Goal: Complete application form

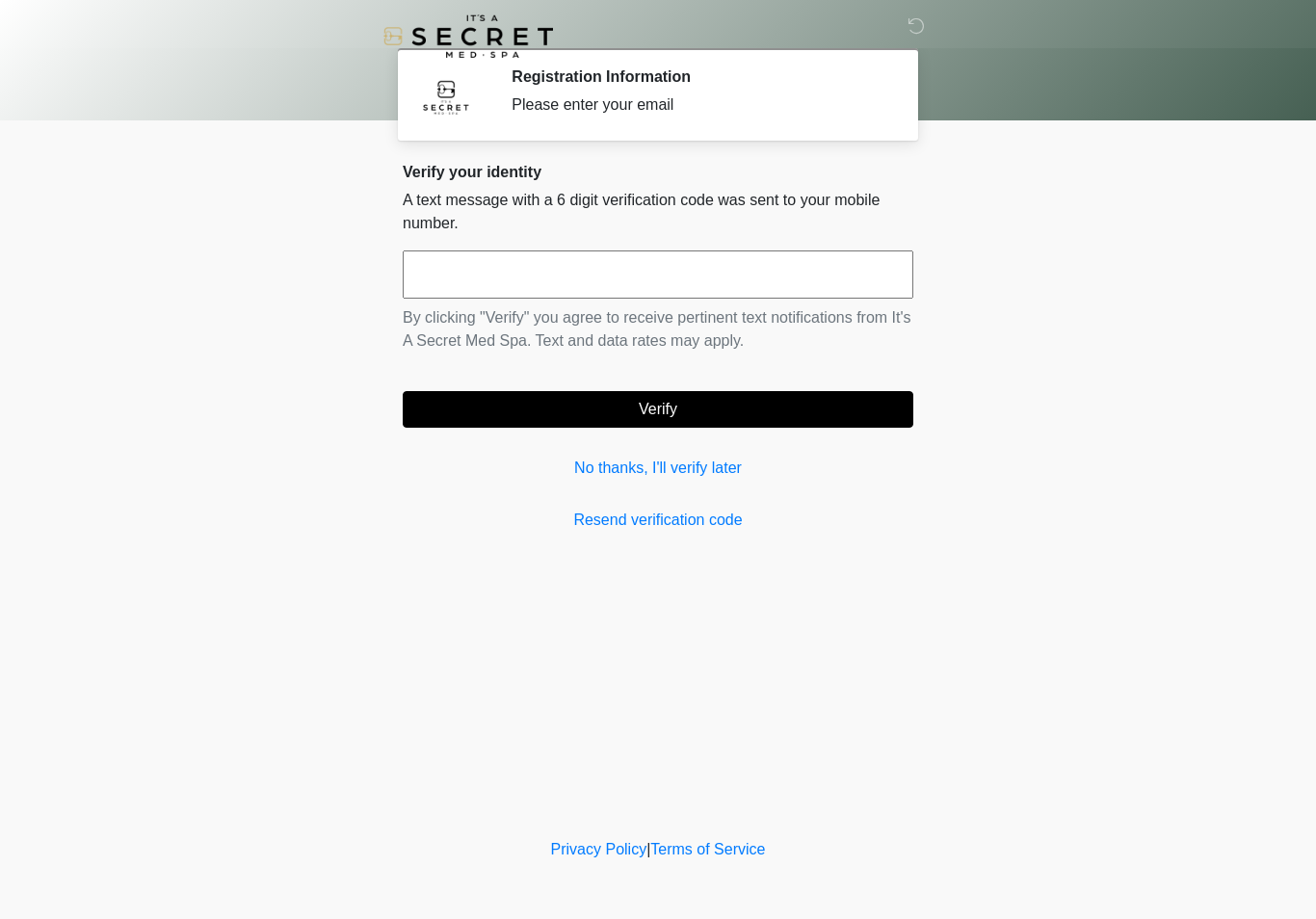
click at [785, 277] on input "text" at bounding box center [658, 274] width 510 height 49
type input "******"
click at [685, 415] on button "Verify" at bounding box center [658, 409] width 510 height 37
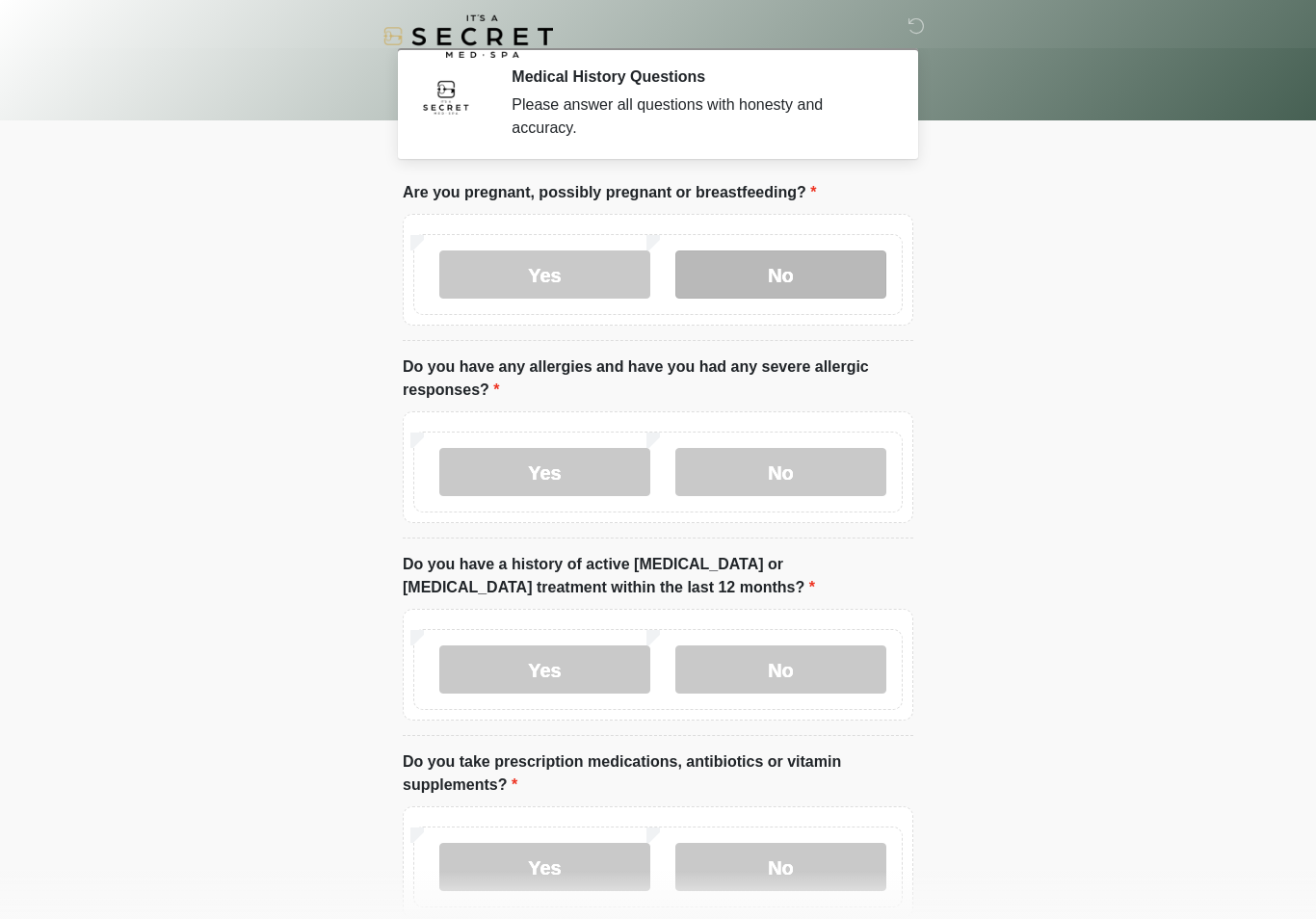
click at [792, 270] on label "No" at bounding box center [780, 274] width 211 height 49
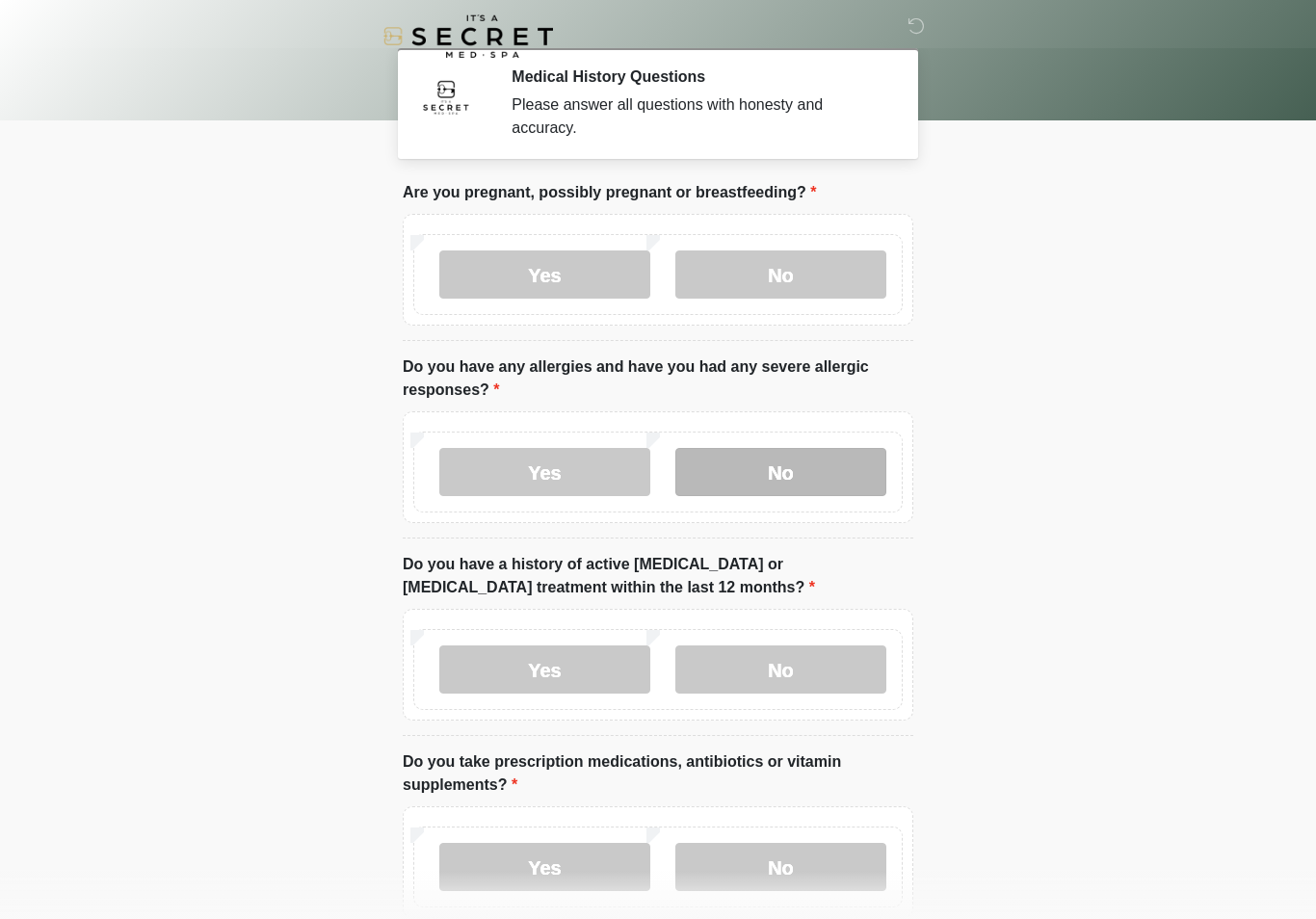
click at [791, 472] on label "No" at bounding box center [780, 471] width 211 height 49
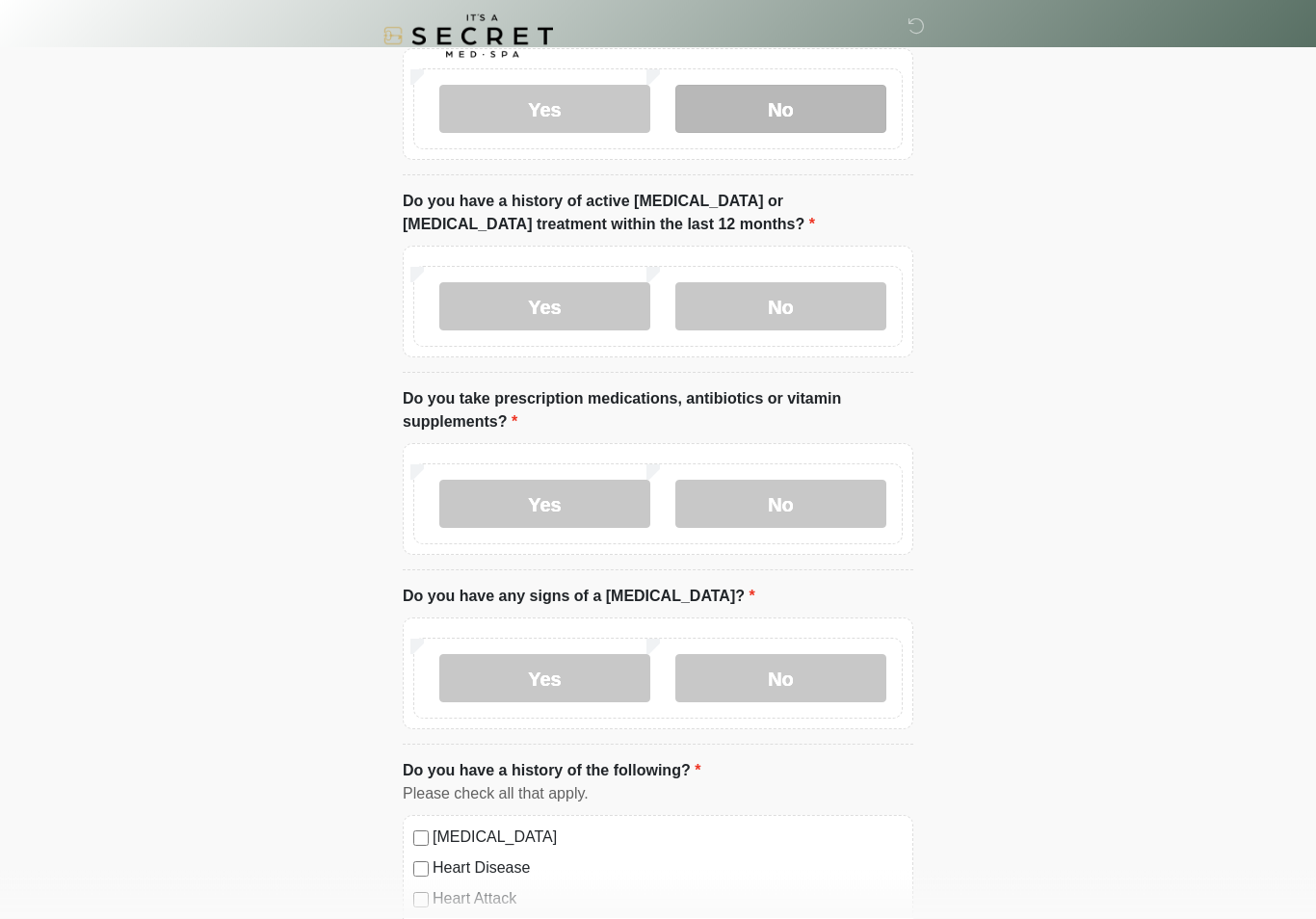
scroll to position [363, 0]
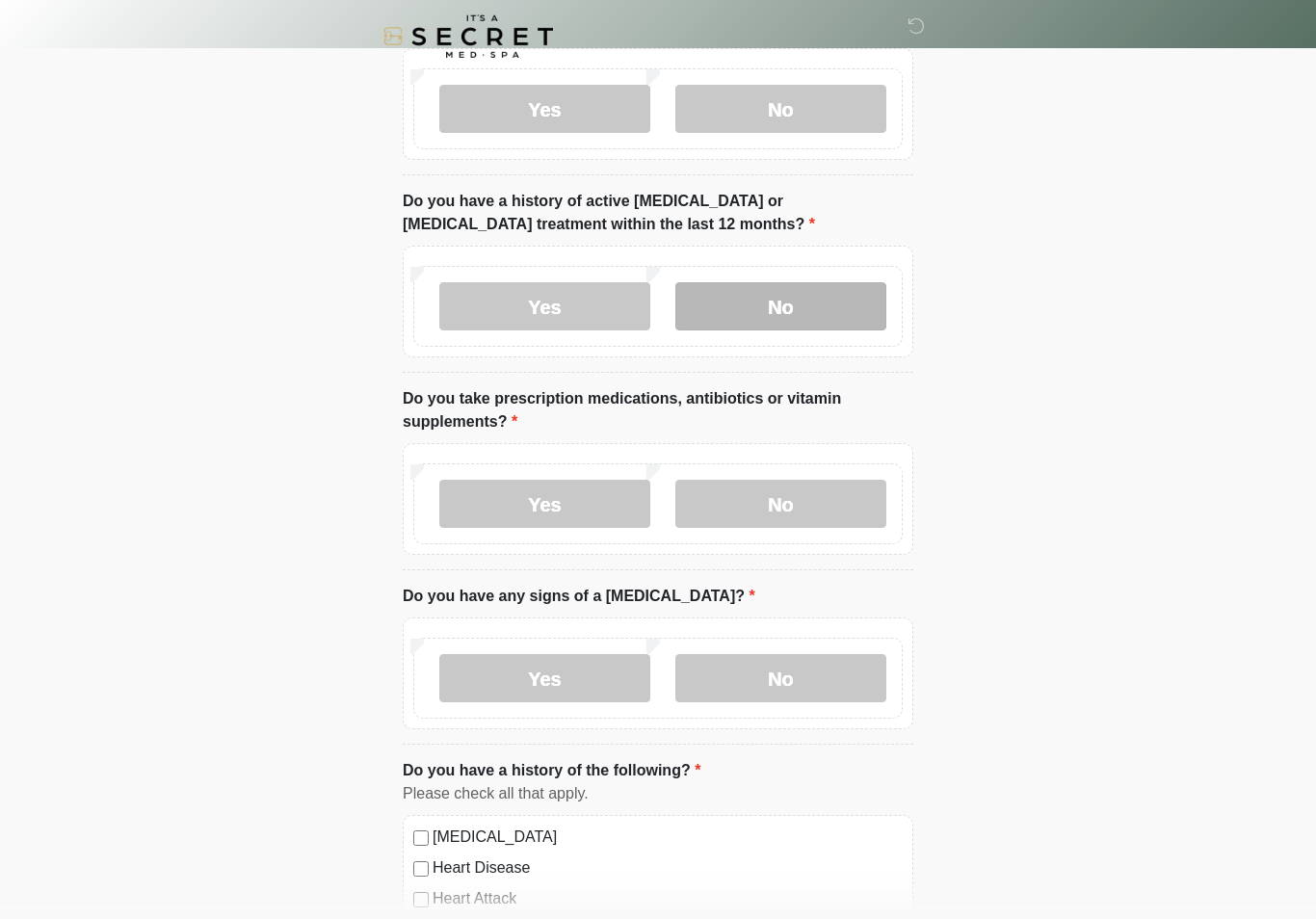
click at [821, 283] on label "No" at bounding box center [780, 306] width 211 height 49
click at [609, 501] on label "Yes" at bounding box center [545, 503] width 211 height 49
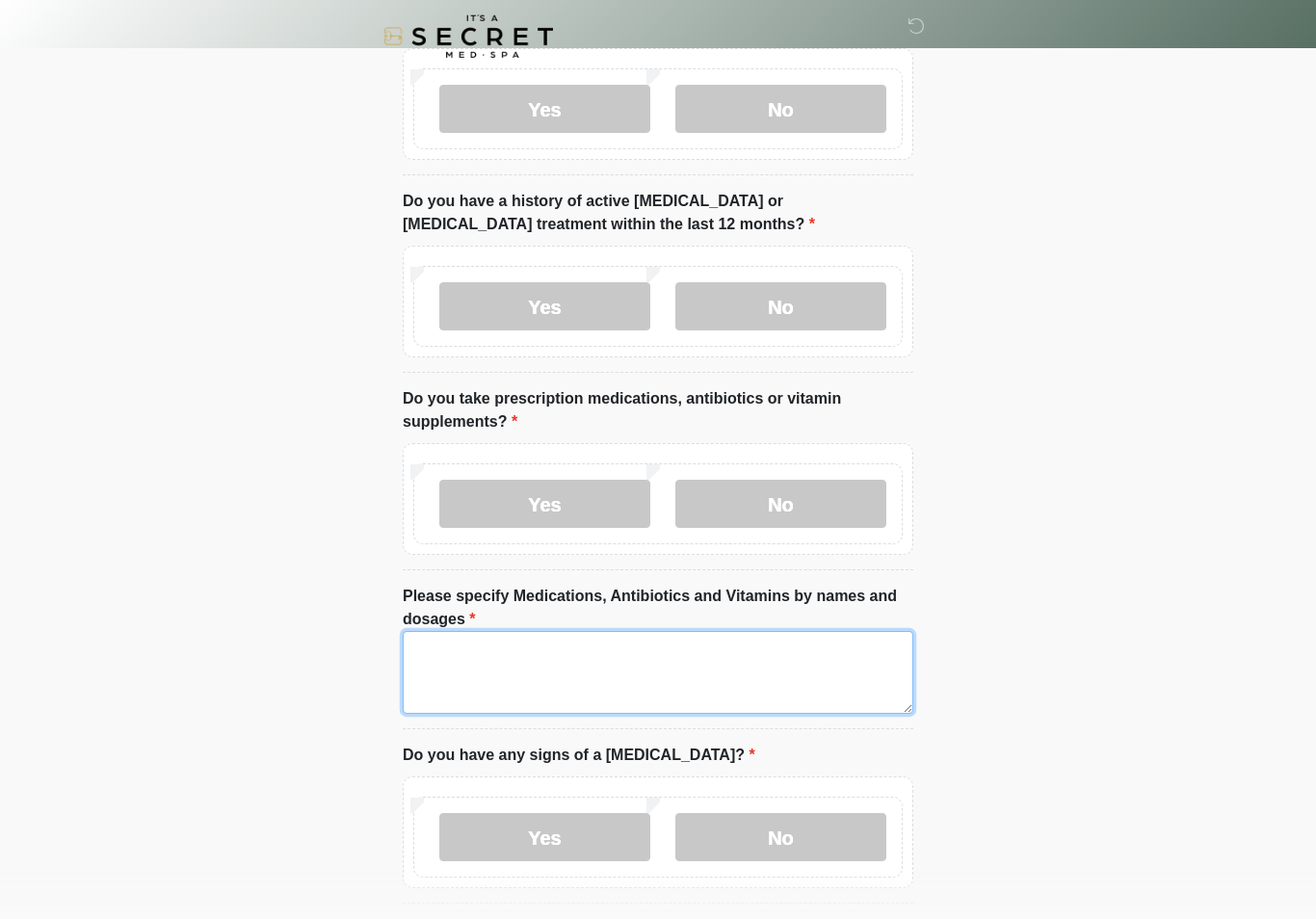
click at [571, 655] on textarea "Please specify Medications, Antibiotics and Vitamins by names and dosages" at bounding box center [658, 672] width 510 height 83
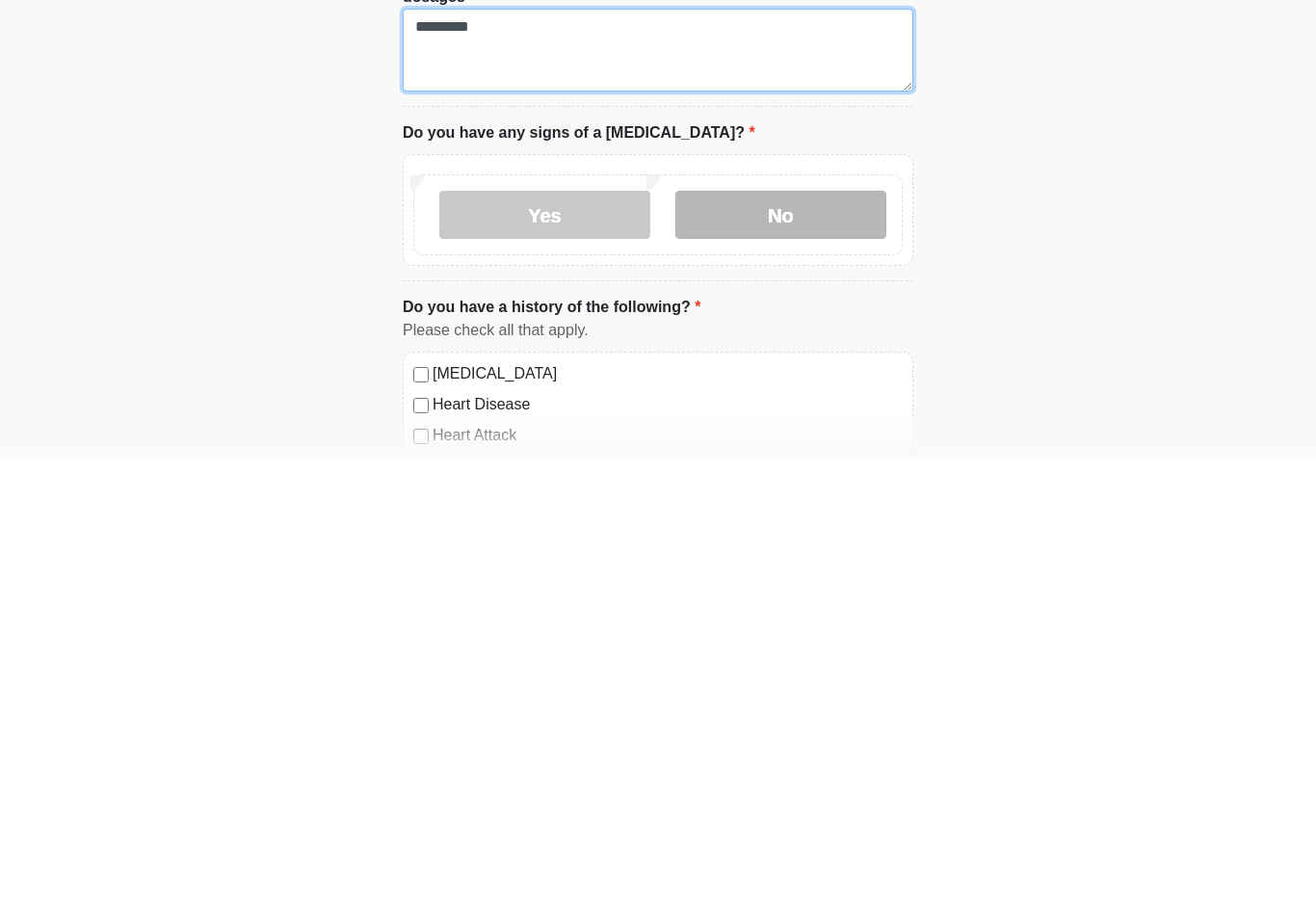
type textarea "*********"
click at [811, 651] on label "No" at bounding box center [780, 674] width 211 height 49
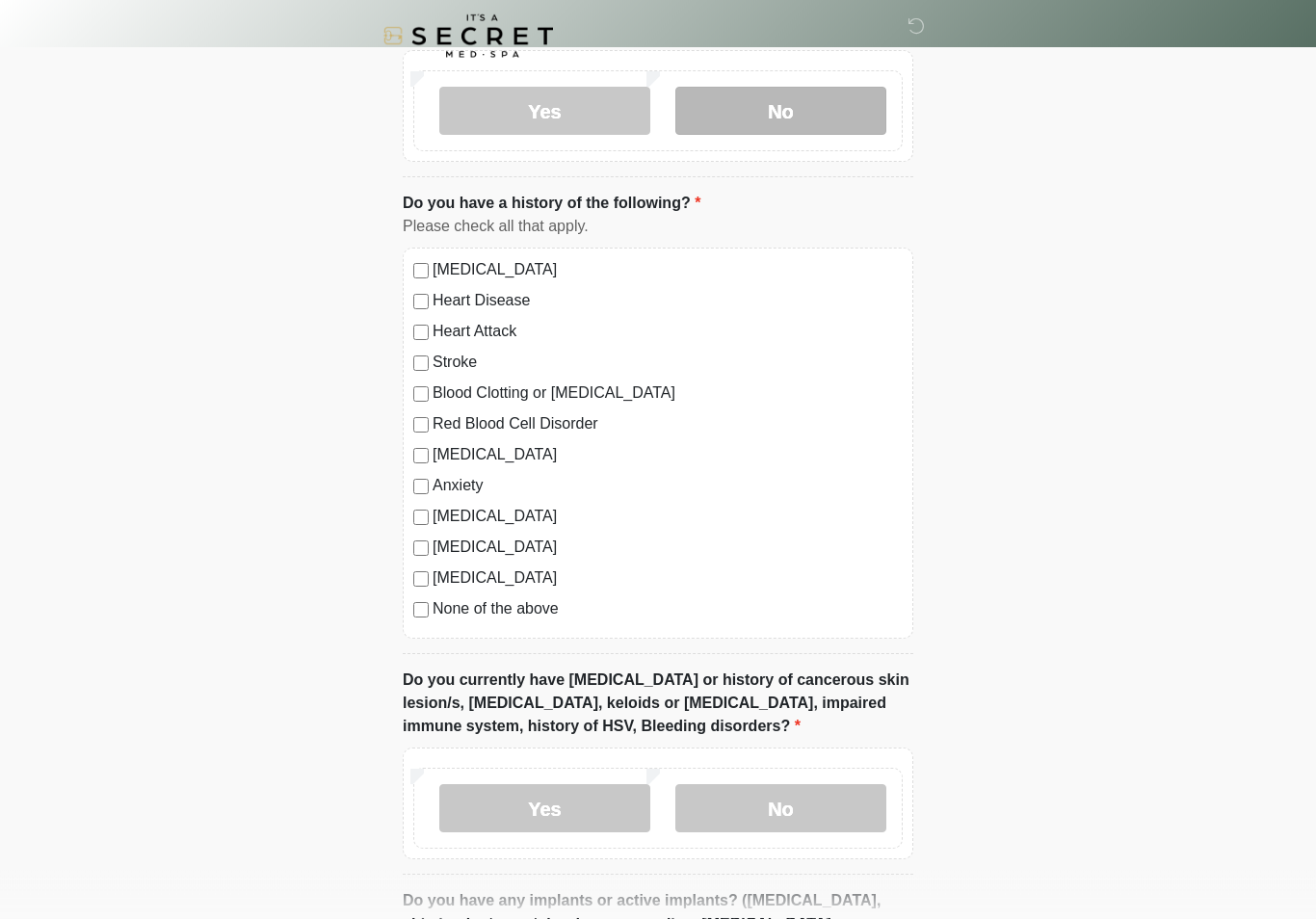
scroll to position [1101, 0]
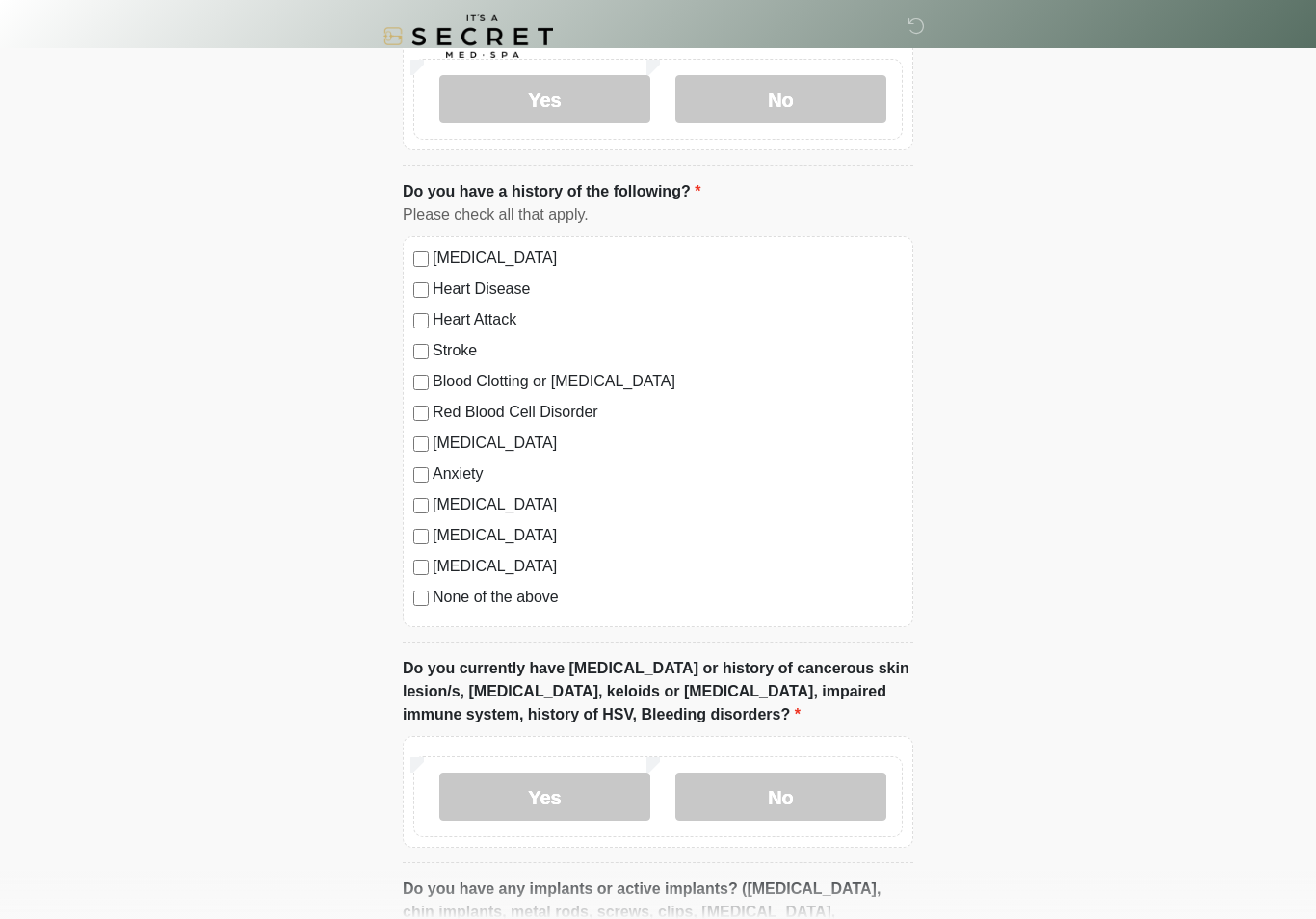
click at [444, 462] on label "Anxiety" at bounding box center [667, 473] width 470 height 23
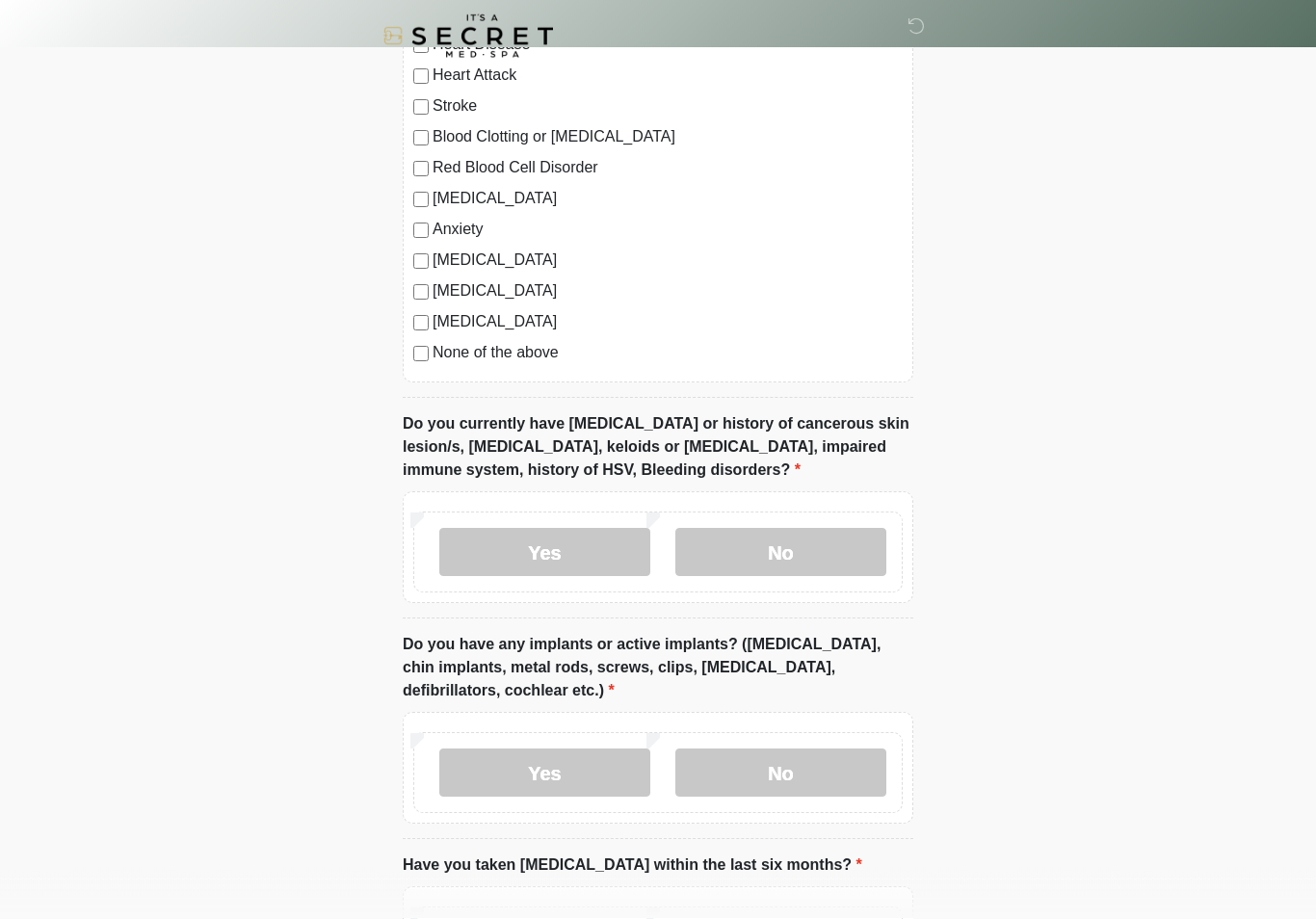
scroll to position [1351, 0]
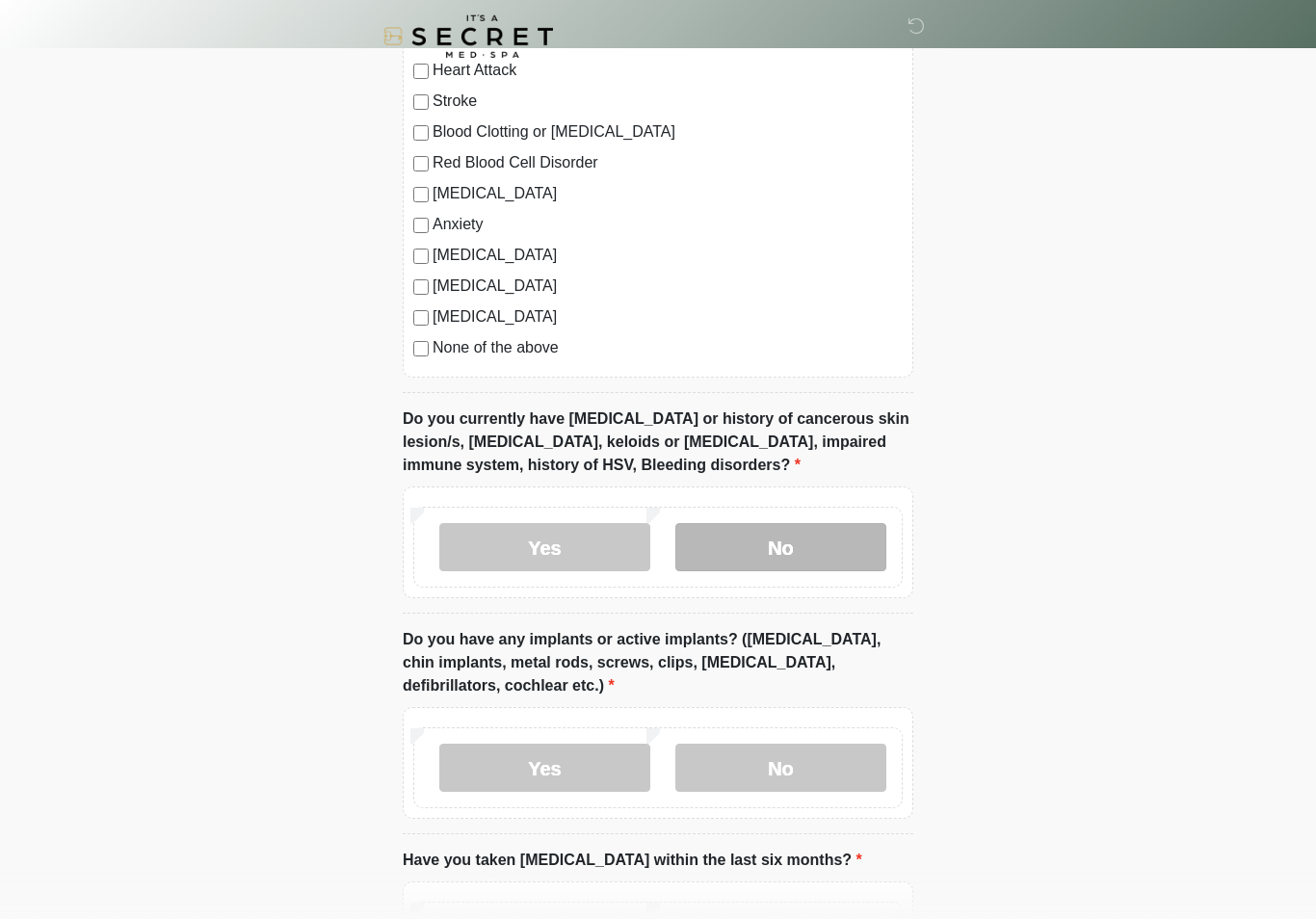
click at [814, 543] on label "No" at bounding box center [780, 547] width 211 height 49
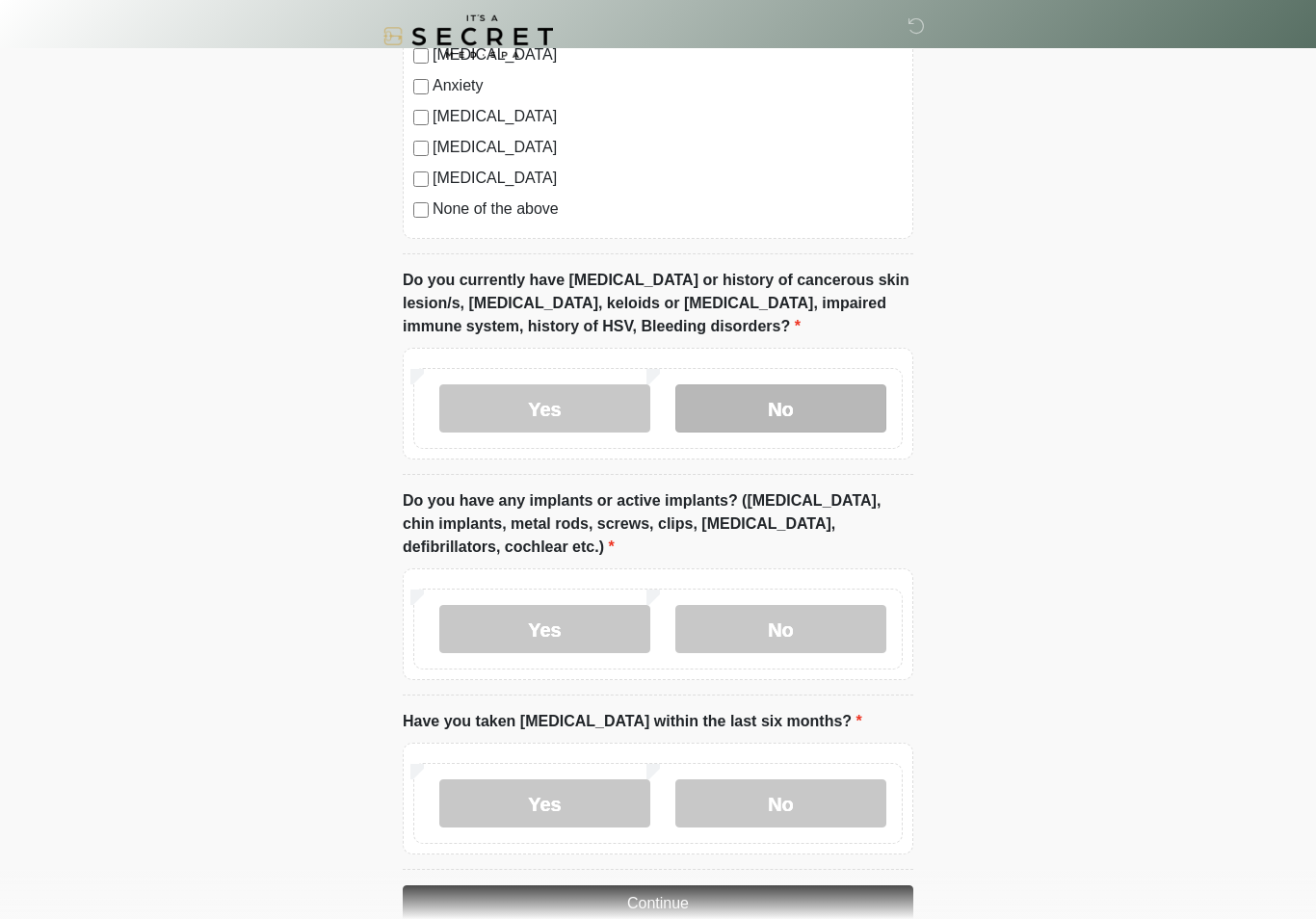
scroll to position [1562, 0]
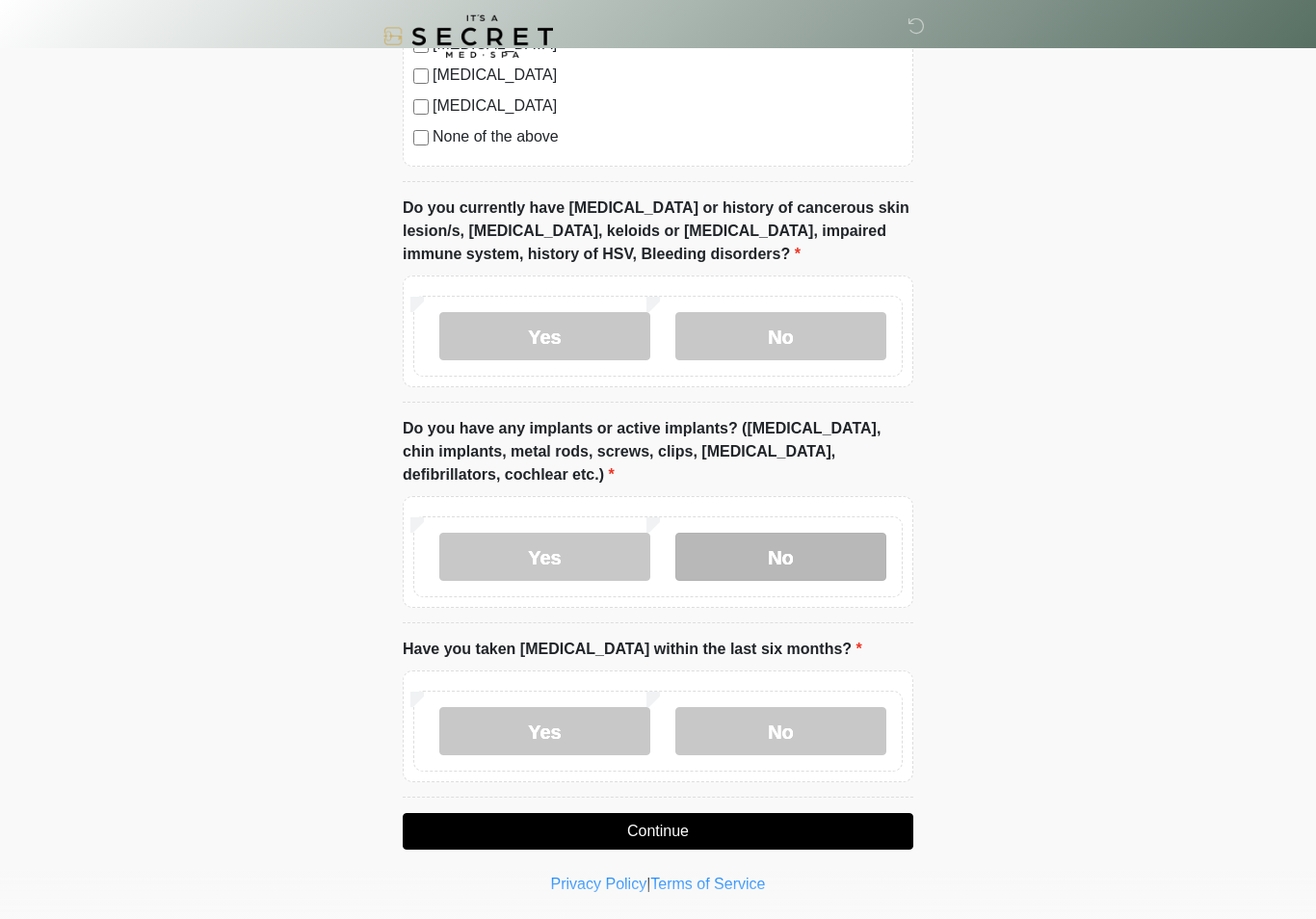
click at [832, 545] on label "No" at bounding box center [780, 557] width 211 height 49
click at [790, 736] on label "No" at bounding box center [780, 731] width 211 height 49
click at [791, 821] on button "Continue" at bounding box center [658, 831] width 510 height 37
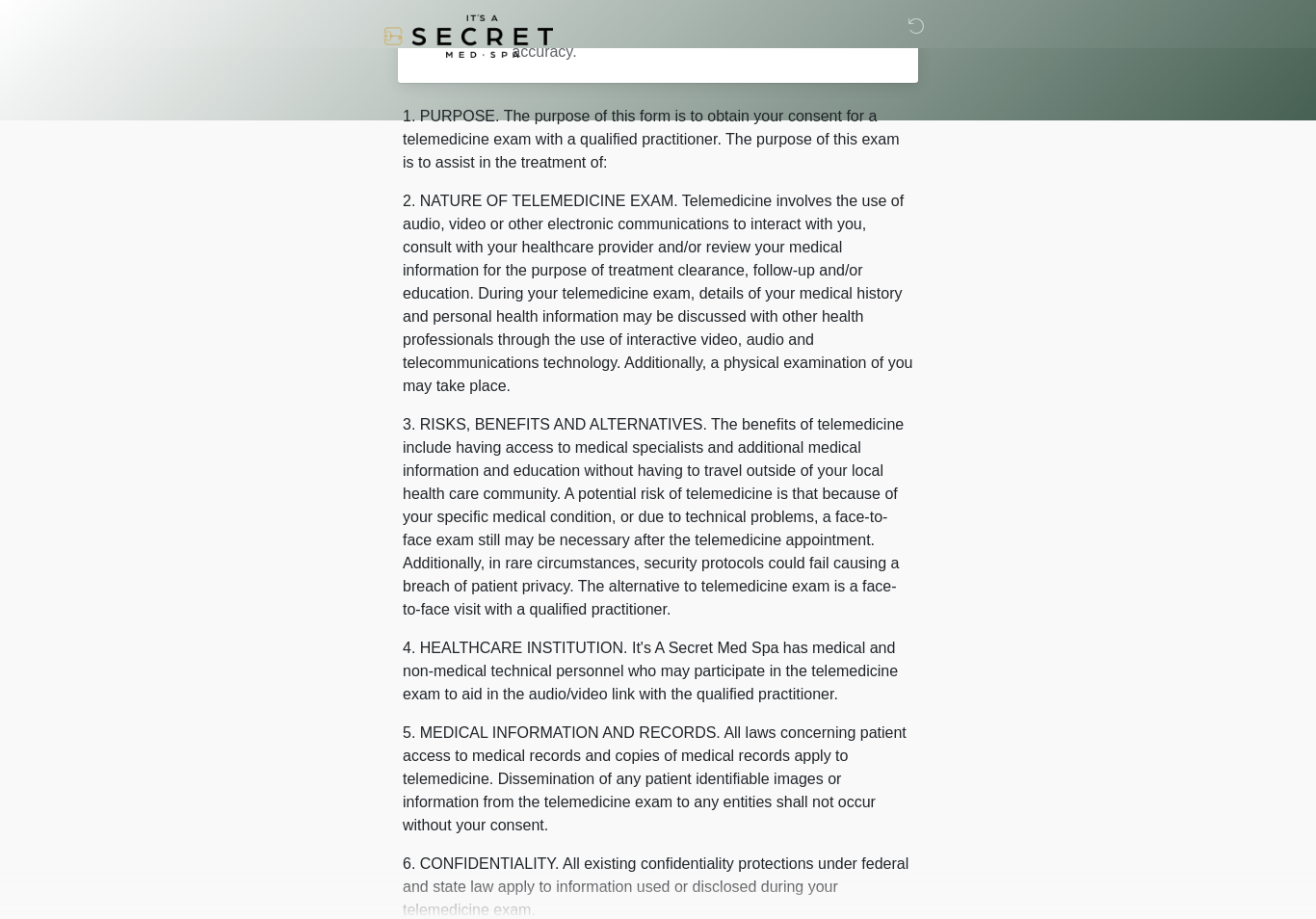
scroll to position [0, 0]
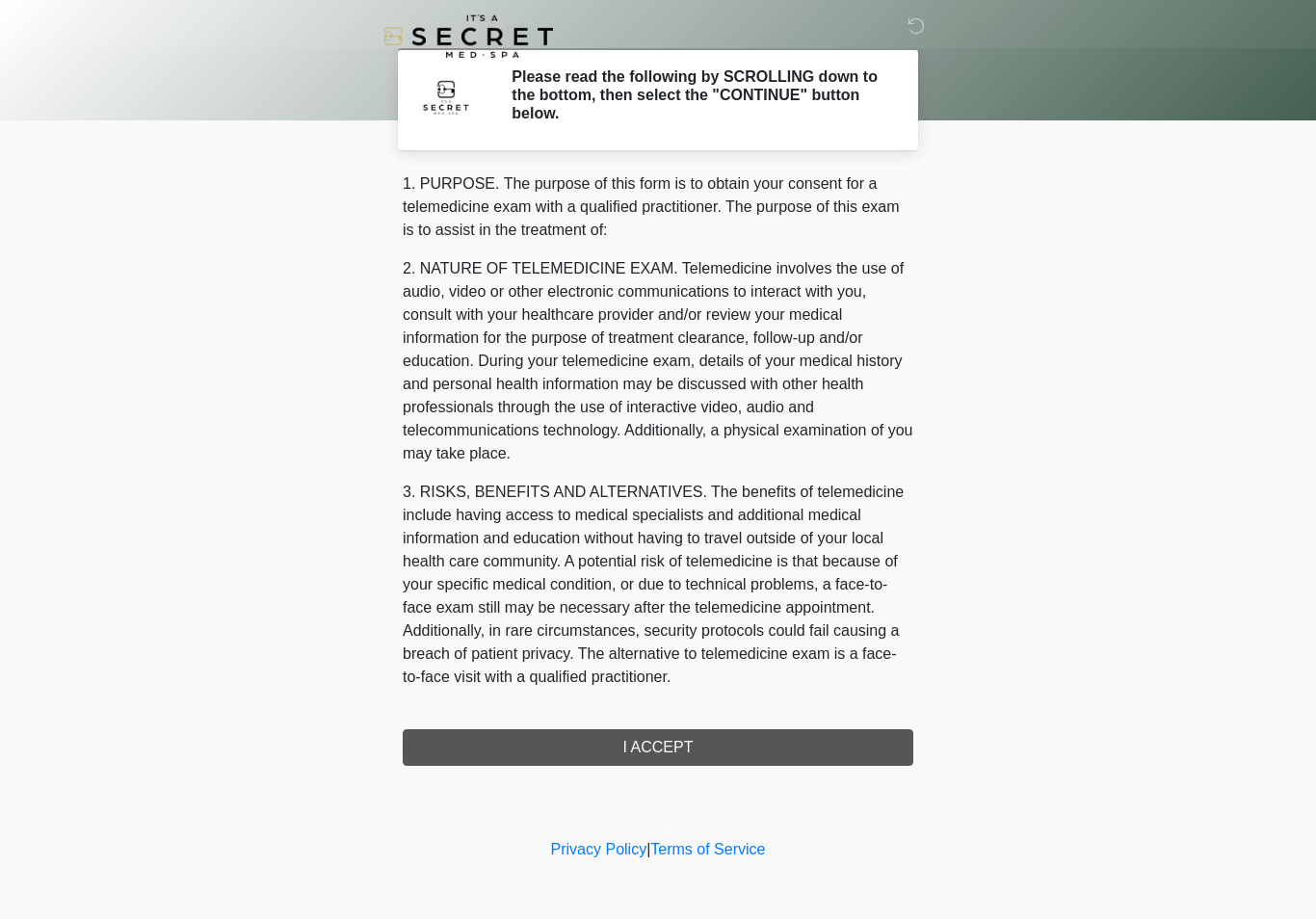
click at [790, 732] on div "1. PURPOSE. The purpose of this form is to obtain your consent for a telemedici…" at bounding box center [658, 468] width 510 height 593
click at [694, 747] on div "1. PURPOSE. The purpose of this form is to obtain your consent for a telemedici…" at bounding box center [658, 468] width 510 height 593
click at [668, 735] on div "1. PURPOSE. The purpose of this form is to obtain your consent for a telemedici…" at bounding box center [658, 468] width 510 height 593
click at [659, 754] on div "1. PURPOSE. The purpose of this form is to obtain your consent for a telemedici…" at bounding box center [658, 468] width 510 height 593
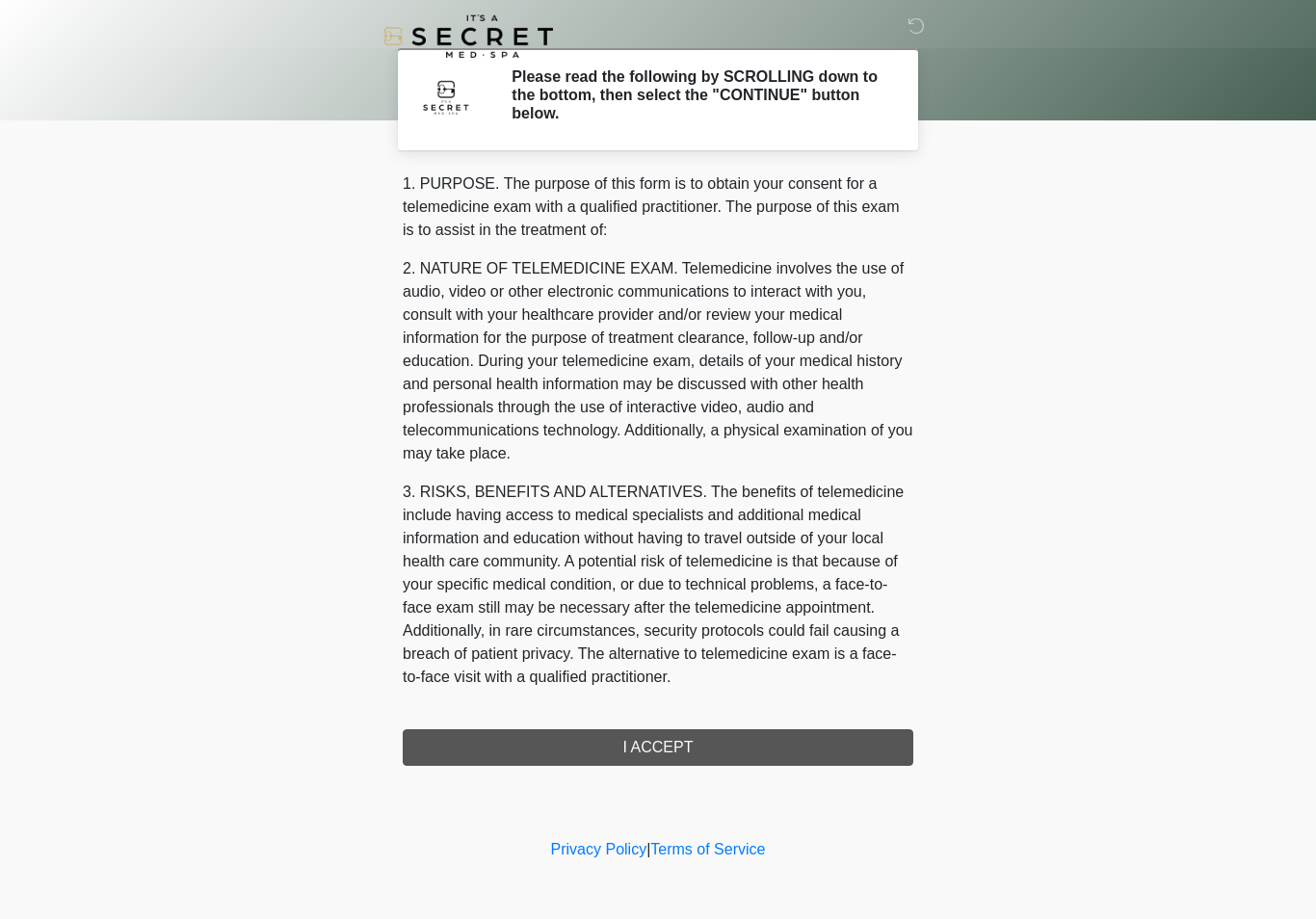
click at [682, 750] on div "1. PURPOSE. The purpose of this form is to obtain your consent for a telemedici…" at bounding box center [658, 468] width 510 height 593
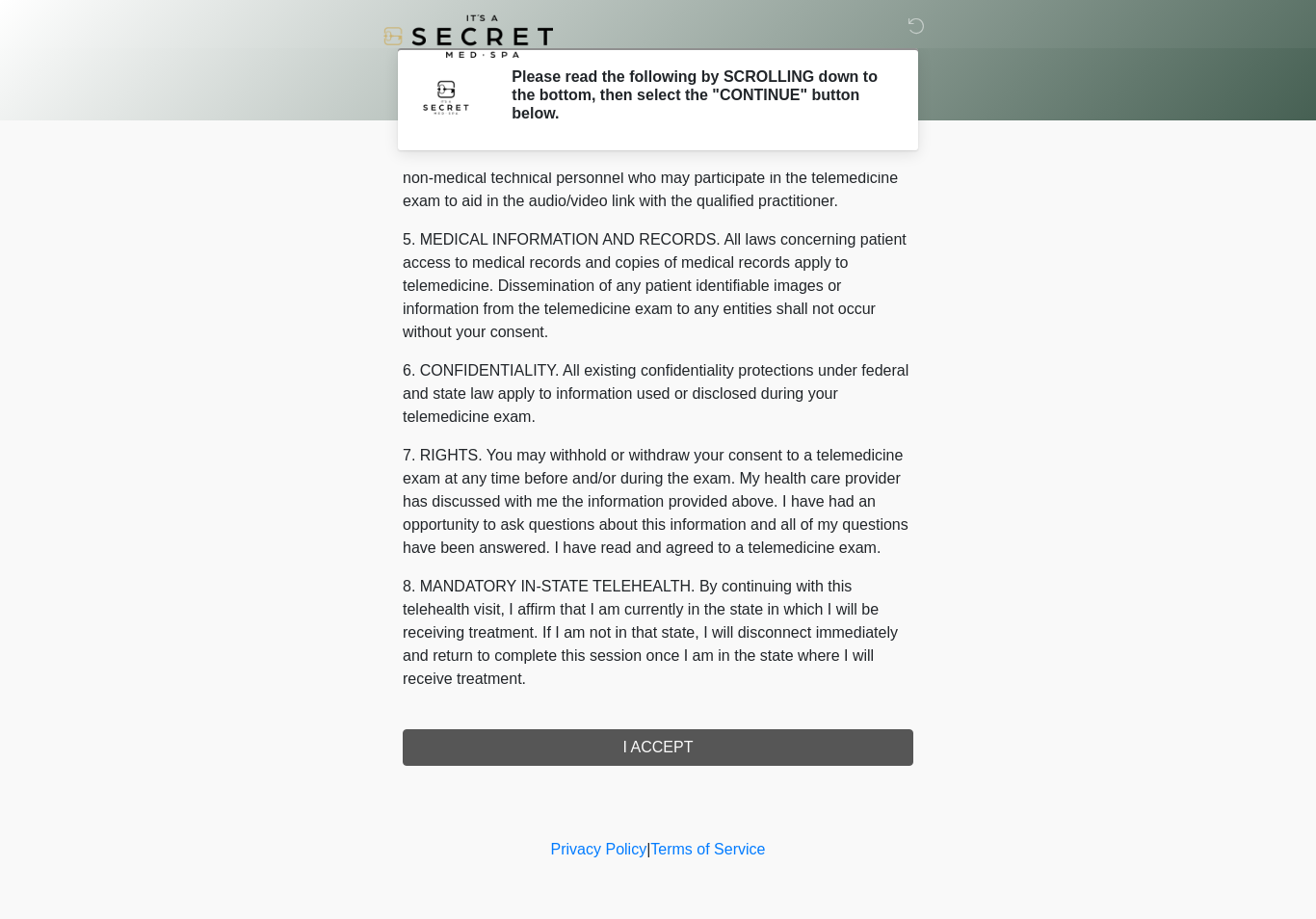
click at [689, 745] on button "I ACCEPT" at bounding box center [658, 747] width 510 height 37
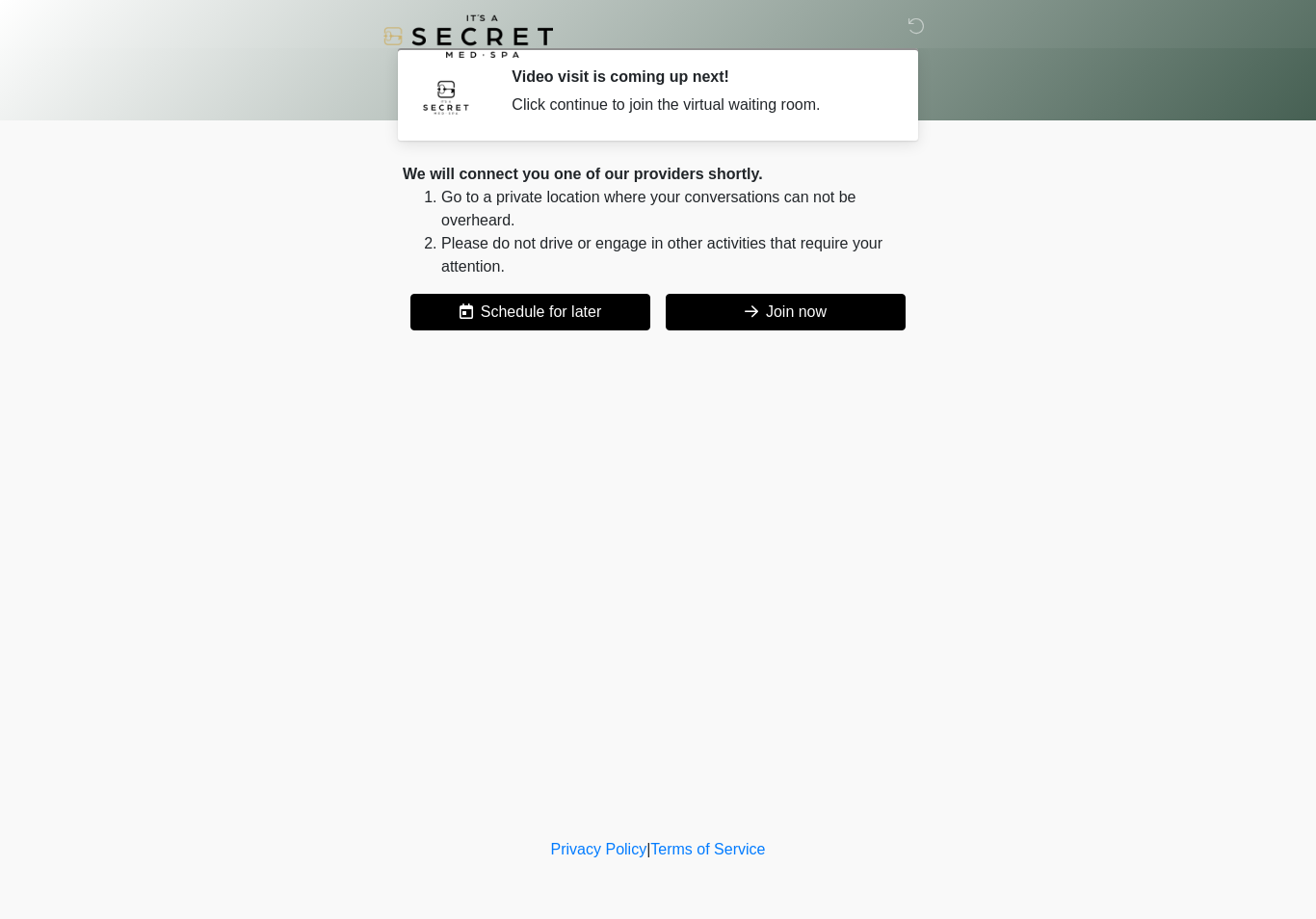
click at [839, 309] on button "Join now" at bounding box center [785, 312] width 240 height 37
